Goal: Register for event/course

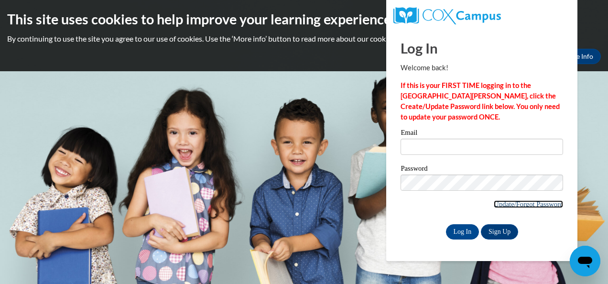
click at [520, 202] on link "Update/Forgot Password" at bounding box center [527, 204] width 69 height 8
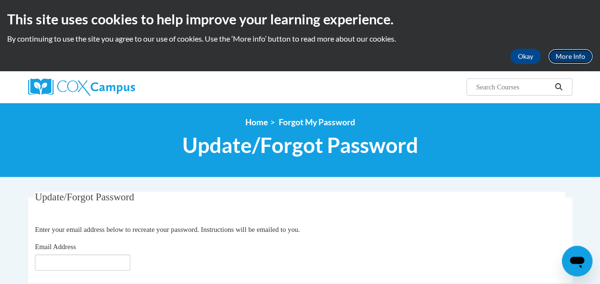
click at [579, 54] on link "More Info" at bounding box center [570, 56] width 45 height 15
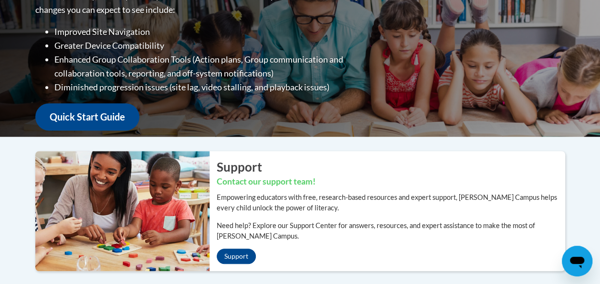
scroll to position [180, 0]
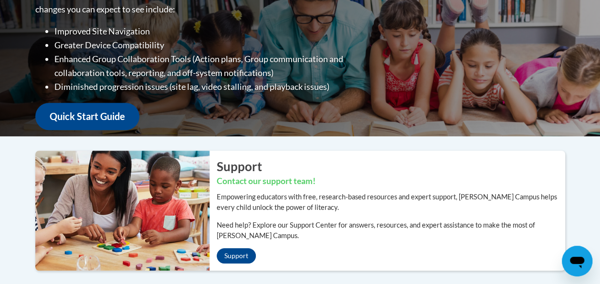
drag, startPoint x: 1112, startPoint y: 478, endPoint x: 581, endPoint y: 264, distance: 572.3
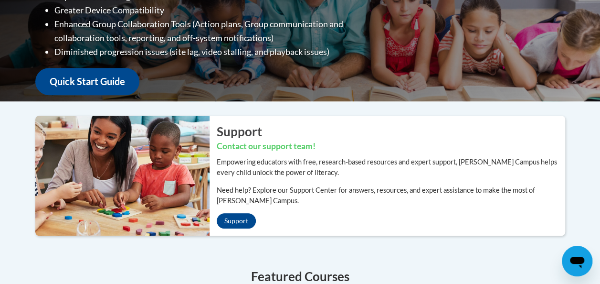
scroll to position [215, 0]
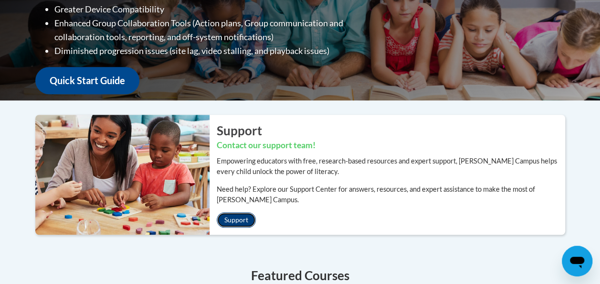
click at [246, 219] on link "Support" at bounding box center [236, 219] width 39 height 15
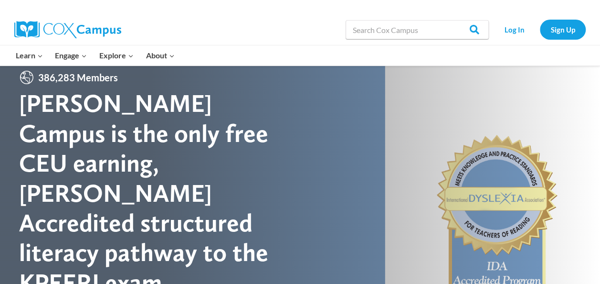
scroll to position [16, 0]
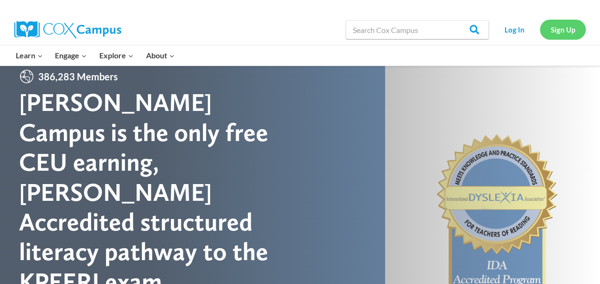
click at [563, 27] on link "Sign Up" at bounding box center [563, 30] width 46 height 20
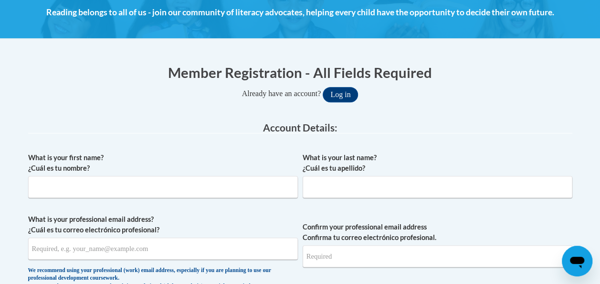
scroll to position [170, 0]
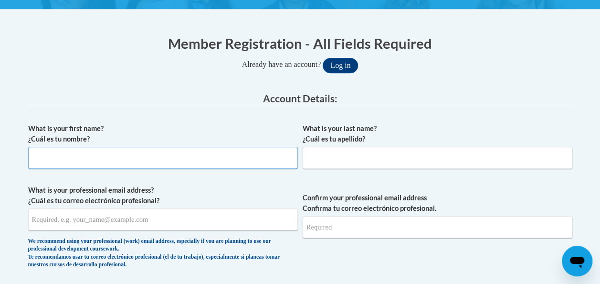
drag, startPoint x: 388, startPoint y: 206, endPoint x: 264, endPoint y: 159, distance: 133.3
click at [264, 159] on input "What is your first name? ¿Cuál es tu nombre?" at bounding box center [163, 158] width 270 height 22
type input "RoseMay"
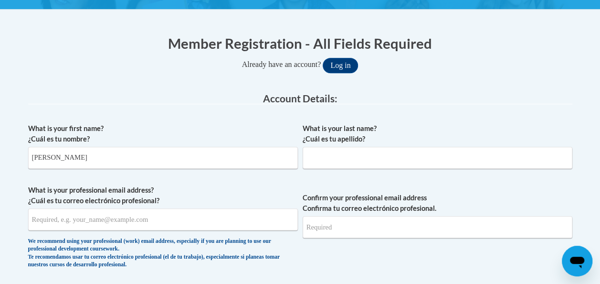
type input "Anglade"
type input "[EMAIL_ADDRESS][DOMAIN_NAME]"
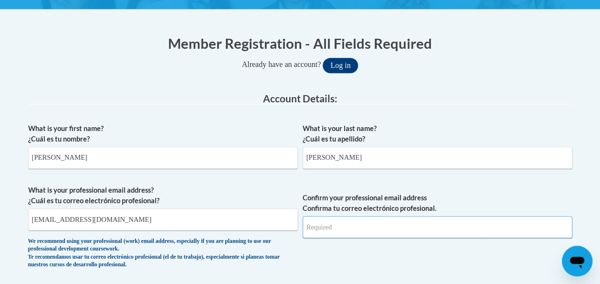
type input "[EMAIL_ADDRESS][DOMAIN_NAME]"
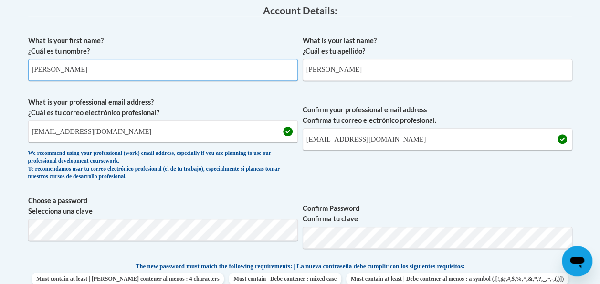
scroll to position [257, 0]
drag, startPoint x: 123, startPoint y: 130, endPoint x: -2, endPoint y: 122, distance: 125.4
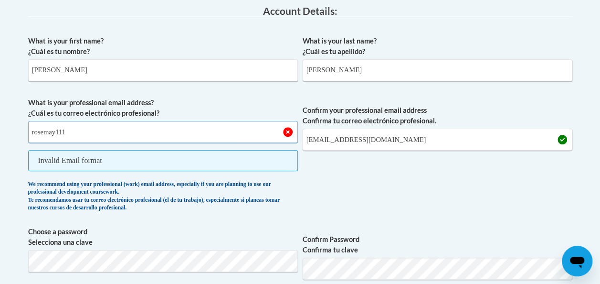
type input "rosemay1111@bellsouth.net"
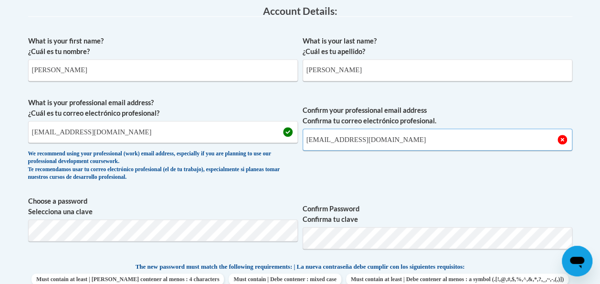
drag, startPoint x: 406, startPoint y: 140, endPoint x: 276, endPoint y: 133, distance: 131.0
click at [276, 133] on span "What is your professional email address? ¿Cuál es tu correo electrónico profesi…" at bounding box center [300, 141] width 544 height 88
type input "rosemay1111@bellsouth.net"
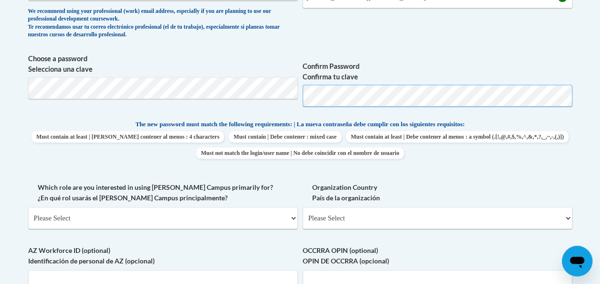
scroll to position [399, 0]
click at [310, 180] on div "What is your first name? ¿Cuál es tu nombre? RoseMay What is your last name? ¿C…" at bounding box center [300, 111] width 544 height 444
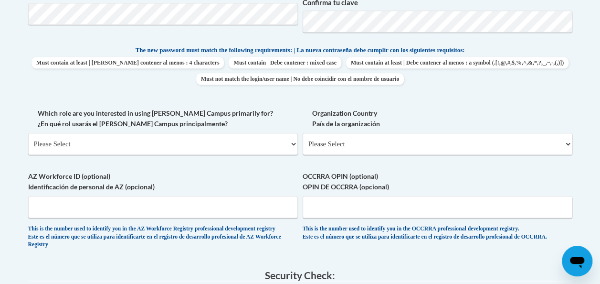
scroll to position [475, 0]
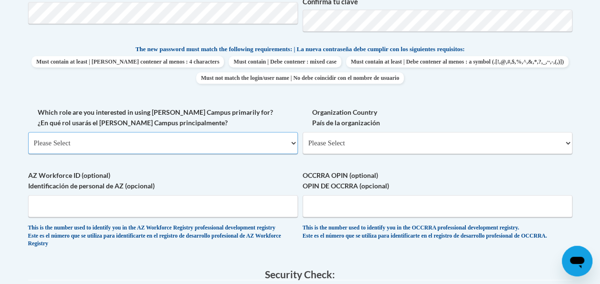
click at [103, 145] on select "Please Select College/University | Colegio/Universidad Community/Nonprofit Part…" at bounding box center [163, 143] width 270 height 22
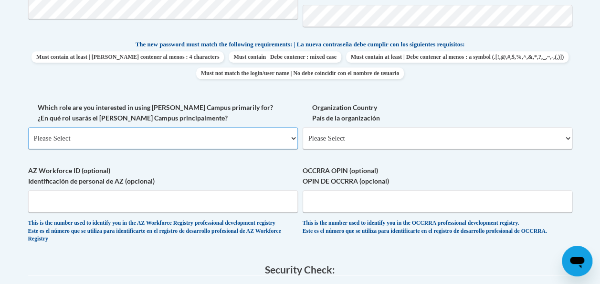
scroll to position [480, 0]
click at [117, 128] on select "Please Select College/University | Colegio/Universidad Community/Nonprofit Part…" at bounding box center [163, 138] width 270 height 22
select select "fbf2d438-af2f-41f8-98f1-81c410e29de3"
click at [28, 127] on select "Please Select College/University | Colegio/Universidad Community/Nonprofit Part…" at bounding box center [163, 138] width 270 height 22
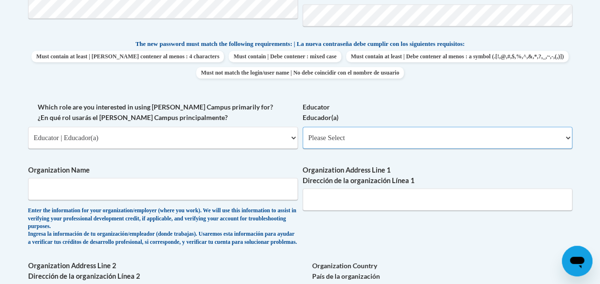
click at [566, 136] on select "Please Select Early Learning/Daycare Teacher/Family Home Care Provider | Maestr…" at bounding box center [438, 138] width 270 height 22
select select "8e40623d-54d0-45cd-9f92-5df65cd3f8cf"
click at [303, 127] on select "Please Select Early Learning/Daycare Teacher/Family Home Care Provider | Maestr…" at bounding box center [438, 138] width 270 height 22
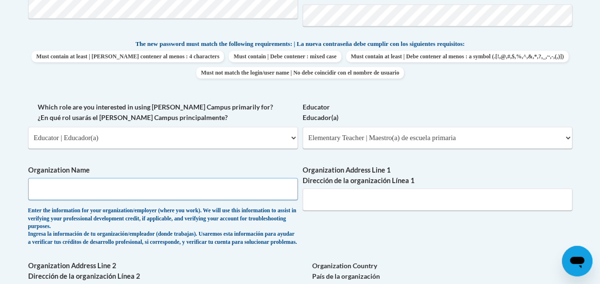
click at [221, 192] on input "Organization Name" at bounding box center [163, 189] width 270 height 22
type input "Metro Resa"
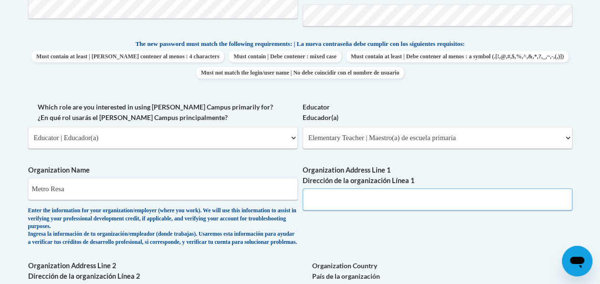
click at [329, 202] on input "Organization Address Line 1 Dirección de la organización Línea 1" at bounding box center [438, 199] width 270 height 22
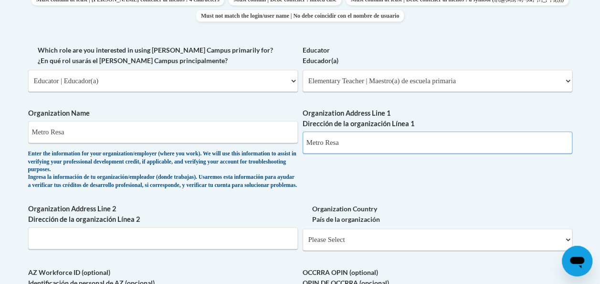
scroll to position [538, 0]
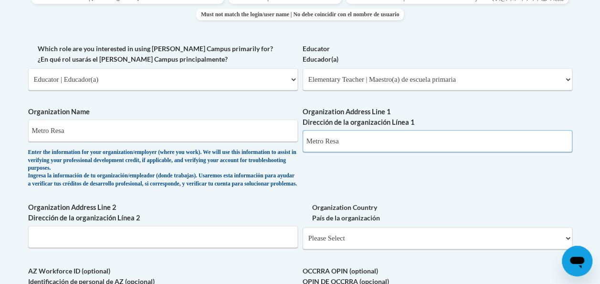
type input "Metro Resa"
click at [237, 242] on input "Organization Address Line 2 Dirección de la organización Línea 2" at bounding box center [163, 236] width 270 height 22
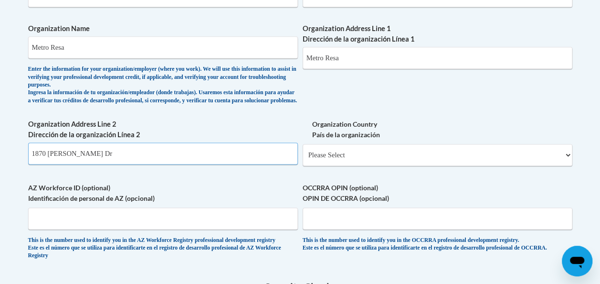
scroll to position [621, 0]
type input "1870 Teasley Dr"
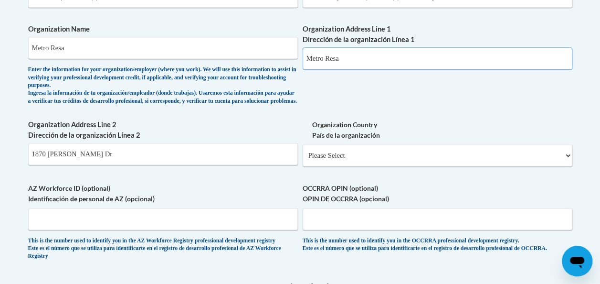
drag, startPoint x: 342, startPoint y: 63, endPoint x: 301, endPoint y: 58, distance: 41.3
type input "1870 Teasley Dr"
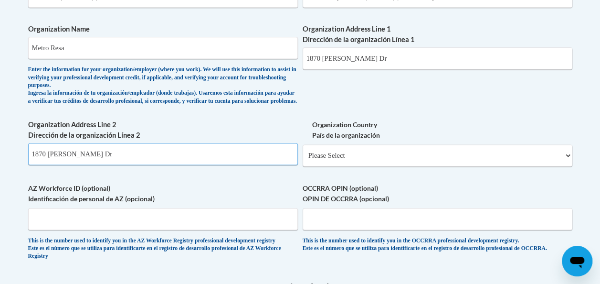
drag, startPoint x: 94, startPoint y: 163, endPoint x: 0, endPoint y: 158, distance: 93.8
click at [567, 162] on select "Please Select United States | Estados Unidos Outside of the United States | Fue…" at bounding box center [438, 155] width 270 height 22
select select "ad49bcad-a171-4b2e-b99c-48b446064914"
click at [303, 152] on select "Please Select United States | Estados Unidos Outside of the United States | Fue…" at bounding box center [438, 155] width 270 height 22
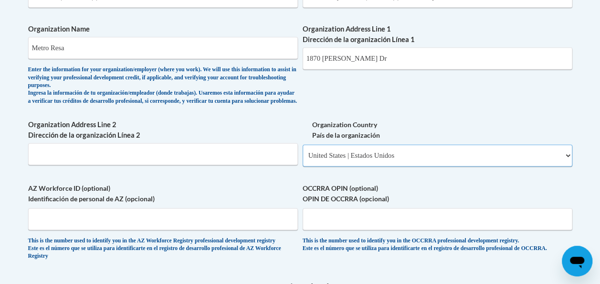
select select
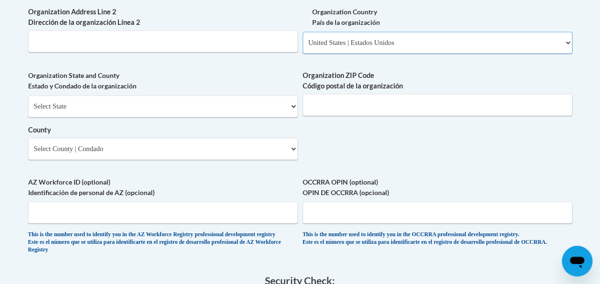
scroll to position [734, 0]
click at [293, 116] on select "Select State Alabama Alaska Arizona Arkansas California Colorado Connecticut De…" at bounding box center [163, 106] width 270 height 22
click at [295, 113] on select "Select State Alabama Alaska Arizona Arkansas California Colorado Connecticut De…" at bounding box center [163, 106] width 270 height 22
click at [296, 113] on select "Select State Alabama Alaska Arizona Arkansas California Colorado Connecticut De…" at bounding box center [163, 106] width 270 height 22
select select "[US_STATE]"
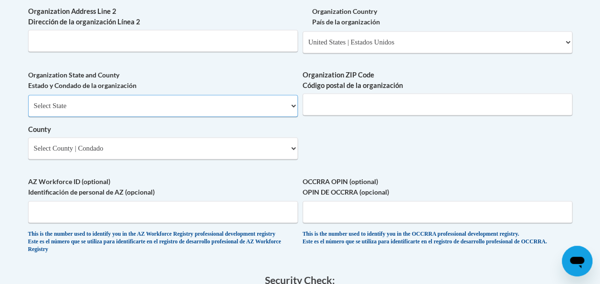
click at [28, 102] on select "Select State Alabama Alaska Arizona Arkansas California Colorado Connecticut De…" at bounding box center [163, 106] width 270 height 22
click at [294, 154] on select "Select County Appling Atkinson Bacon Baker Baldwin Banks Barrow Bartow Ben Hill…" at bounding box center [163, 148] width 270 height 22
click at [28, 144] on select "Select County Appling Atkinson Bacon Baker Baldwin Banks Barrow Bartow Ben Hill…" at bounding box center [163, 148] width 270 height 22
click at [293, 154] on select "Select County Appling Atkinson Bacon Baker Baldwin Banks Barrow Bartow Ben Hill…" at bounding box center [163, 148] width 270 height 22
select select "Cobb"
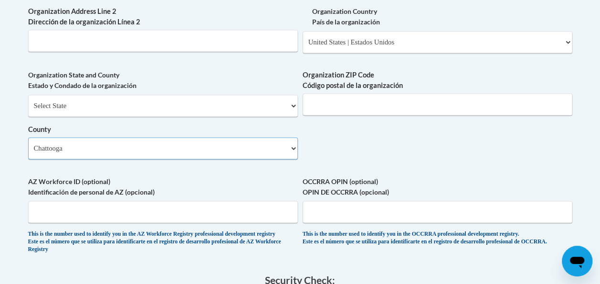
click at [28, 144] on select "Select County Appling Atkinson Bacon Baker Baldwin Banks Barrow Bartow Ben Hill…" at bounding box center [163, 148] width 270 height 22
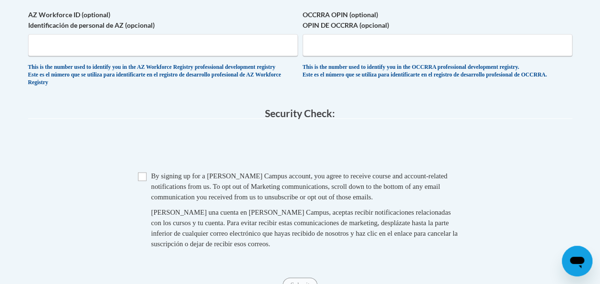
scroll to position [916, 0]
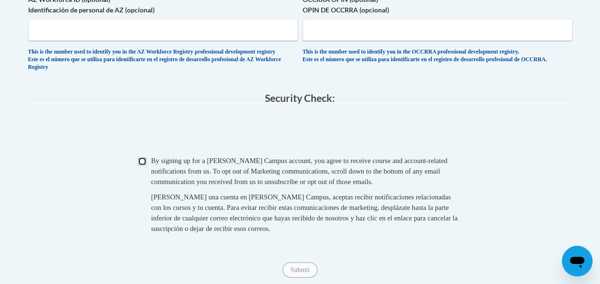
click at [145, 166] on input "Checkbox" at bounding box center [142, 161] width 9 height 9
checkbox input "true"
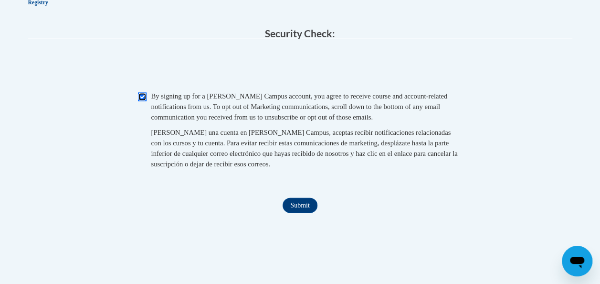
scroll to position [981, 0]
click at [302, 213] on input "Submit" at bounding box center [300, 204] width 34 height 15
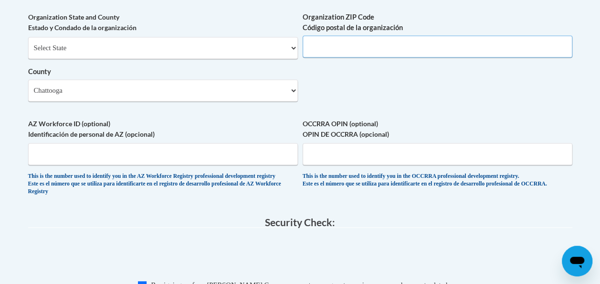
scroll to position [791, 0]
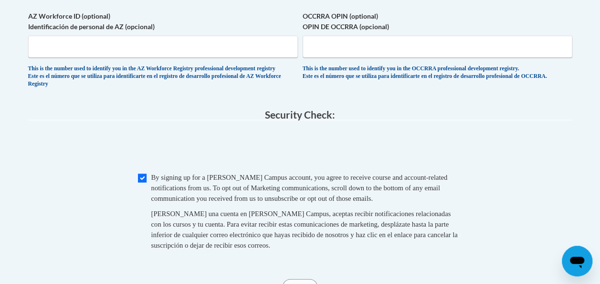
type input "30080"
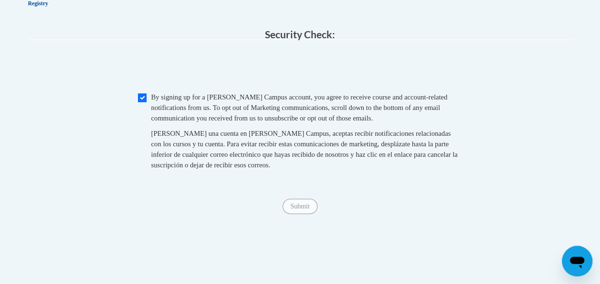
scroll to position [983, 0]
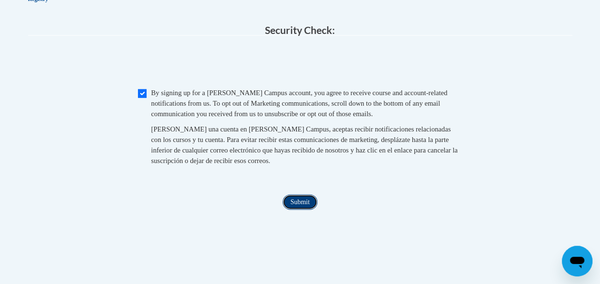
click at [299, 210] on input "Submit" at bounding box center [300, 201] width 34 height 15
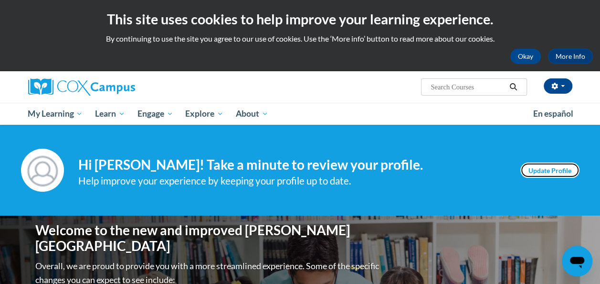
click at [546, 172] on link "Update Profile" at bounding box center [550, 169] width 59 height 15
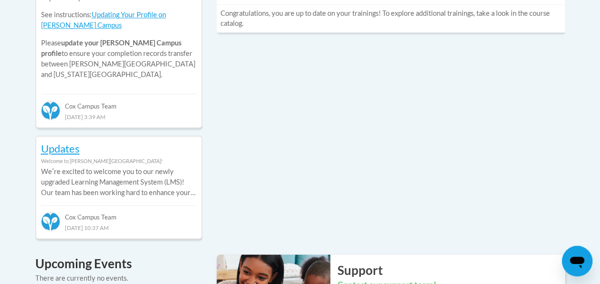
scroll to position [518, 0]
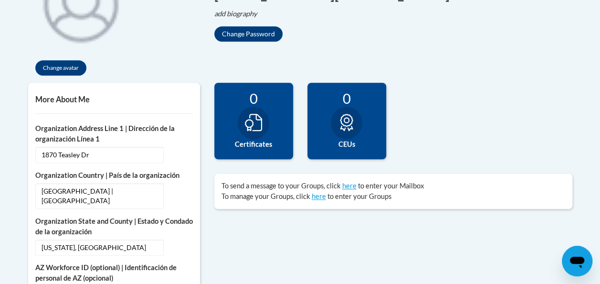
scroll to position [264, 0]
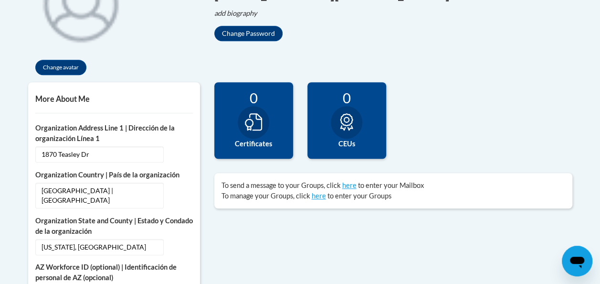
click at [258, 143] on label "Certificates" at bounding box center [254, 144] width 64 height 11
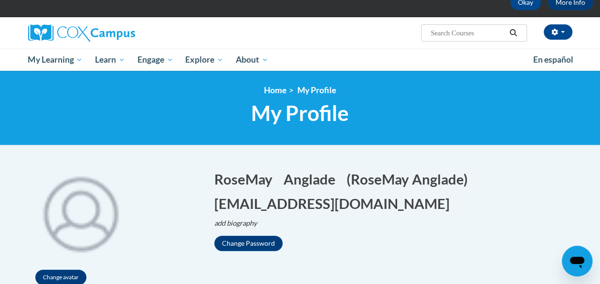
scroll to position [41, 0]
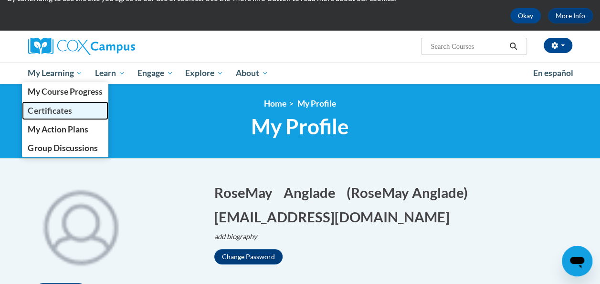
click at [58, 110] on span "Certificates" at bounding box center [50, 111] width 44 height 10
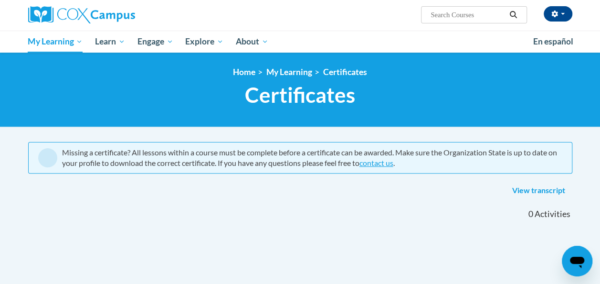
scroll to position [70, 0]
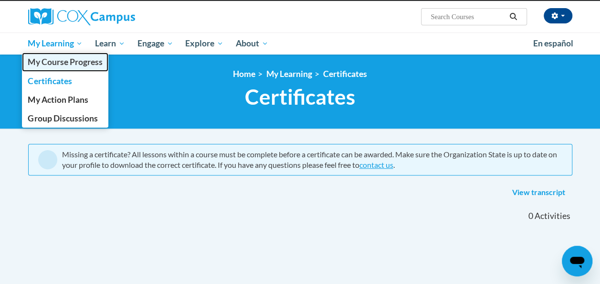
click at [81, 60] on span "My Course Progress" at bounding box center [65, 62] width 75 height 10
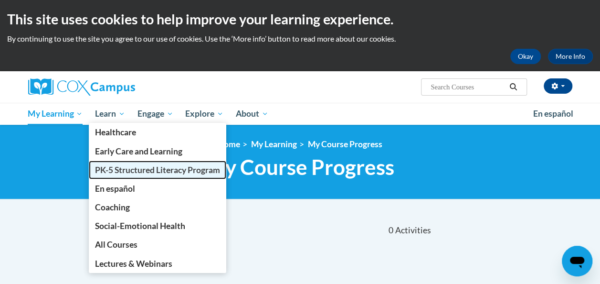
click at [124, 171] on span "PK-5 Structured Literacy Program" at bounding box center [157, 170] width 125 height 10
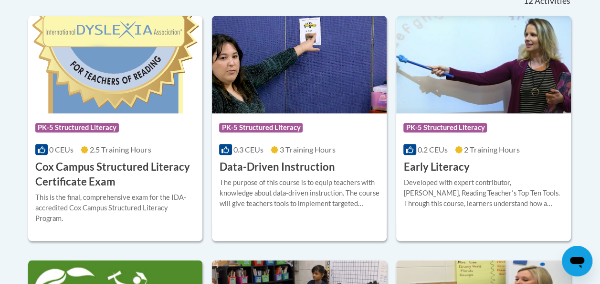
scroll to position [432, 0]
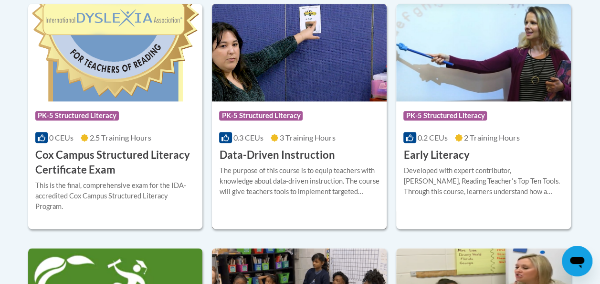
click at [289, 128] on div "Course Category: PK-5 Structured Literacy 0.3 CEUs 3 Training Hours COURSE Data…" at bounding box center [299, 131] width 175 height 61
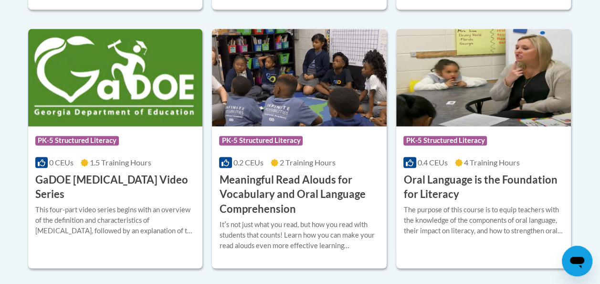
scroll to position [662, 0]
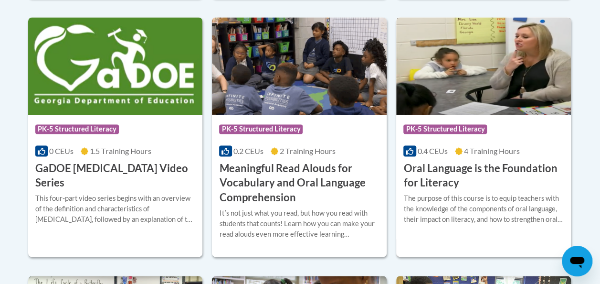
click at [468, 169] on h3 "Oral Language is the Foundation for Literacy" at bounding box center [484, 176] width 160 height 30
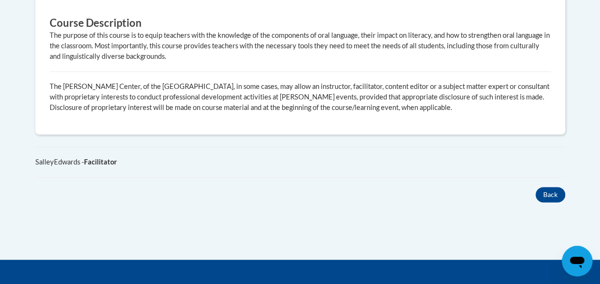
scroll to position [569, 0]
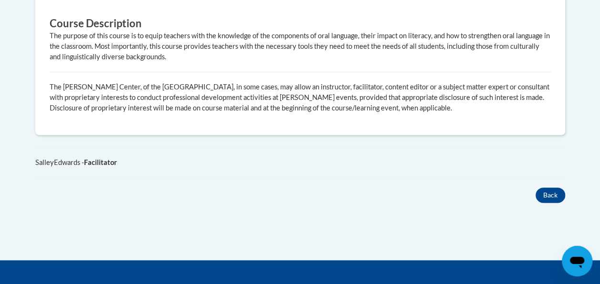
drag, startPoint x: 346, startPoint y: 131, endPoint x: 253, endPoint y: 233, distance: 138.6
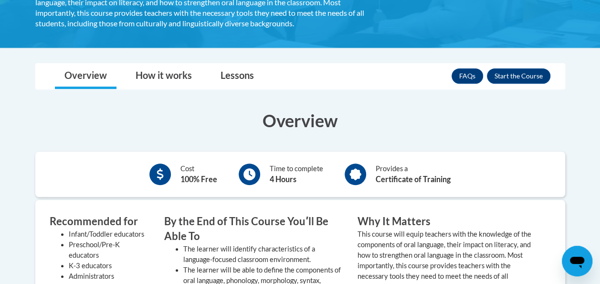
scroll to position [238, 0]
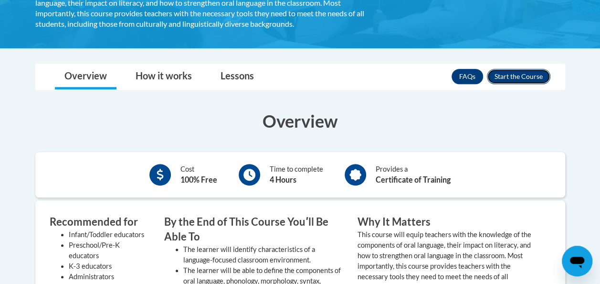
click at [521, 75] on button "Enroll" at bounding box center [519, 76] width 64 height 15
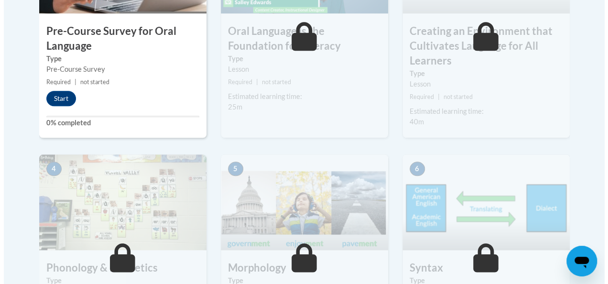
scroll to position [425, 0]
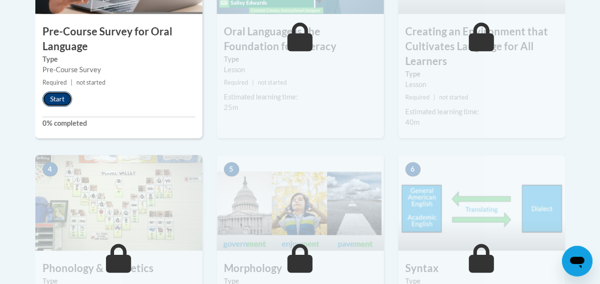
click at [61, 96] on button "Start" at bounding box center [58, 98] width 30 height 15
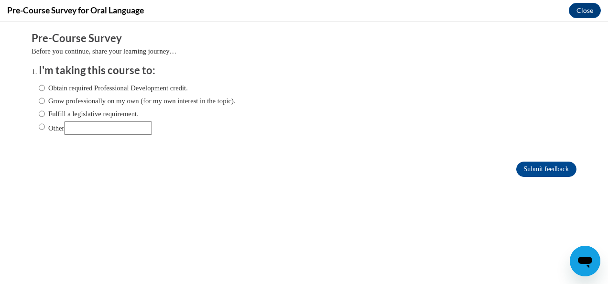
scroll to position [0, 0]
click at [39, 88] on input "Obtain required Professional Development credit." at bounding box center [42, 88] width 6 height 11
radio input "true"
click at [534, 170] on input "Submit feedback" at bounding box center [546, 168] width 60 height 15
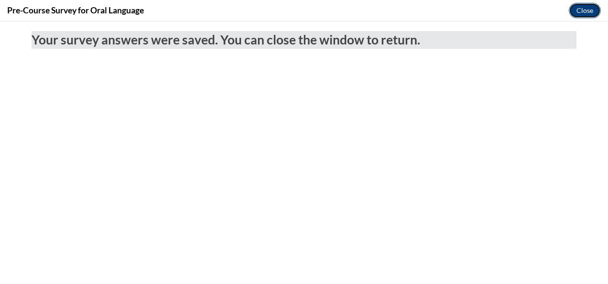
click at [581, 10] on button "Close" at bounding box center [584, 10] width 32 height 15
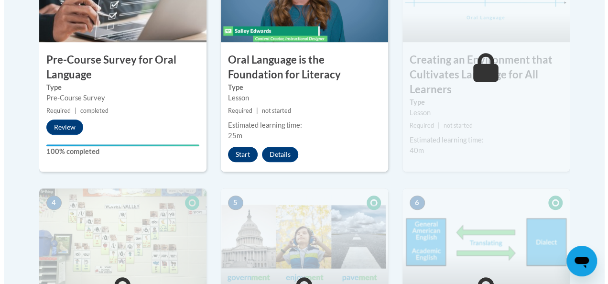
scroll to position [396, 0]
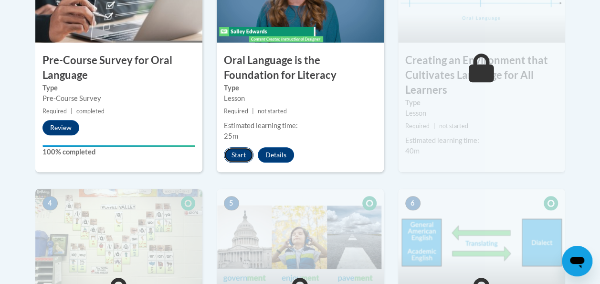
click at [243, 156] on button "Start" at bounding box center [239, 154] width 30 height 15
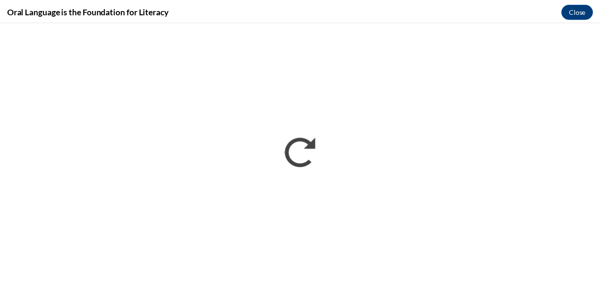
scroll to position [0, 0]
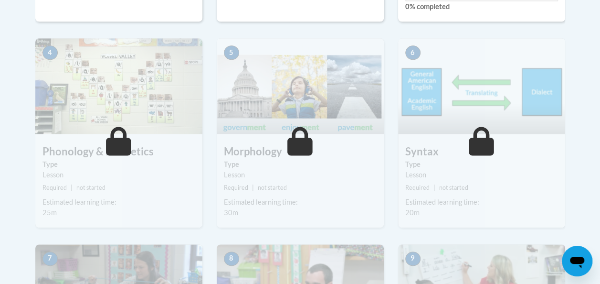
scroll to position [585, 0]
